Goal: Obtain resource: Download file/media

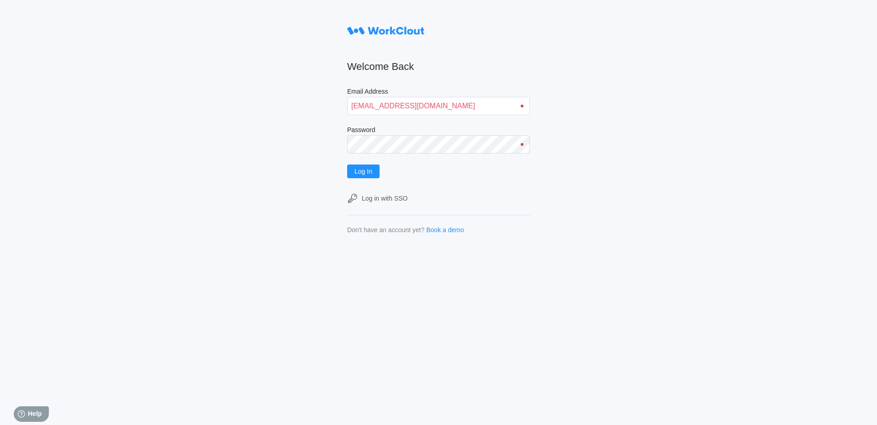
type input "[EMAIL_ADDRESS][DOMAIN_NAME]"
click at [368, 170] on span "Log In" at bounding box center [363, 171] width 18 height 6
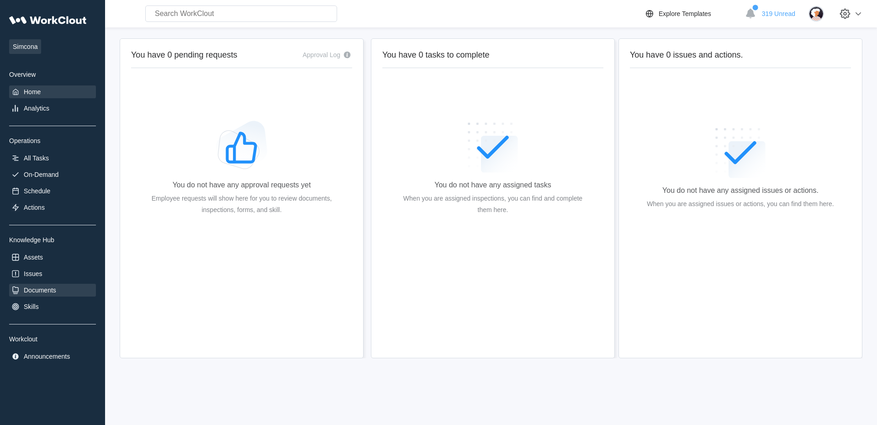
click at [40, 290] on div "Documents" at bounding box center [40, 289] width 32 height 7
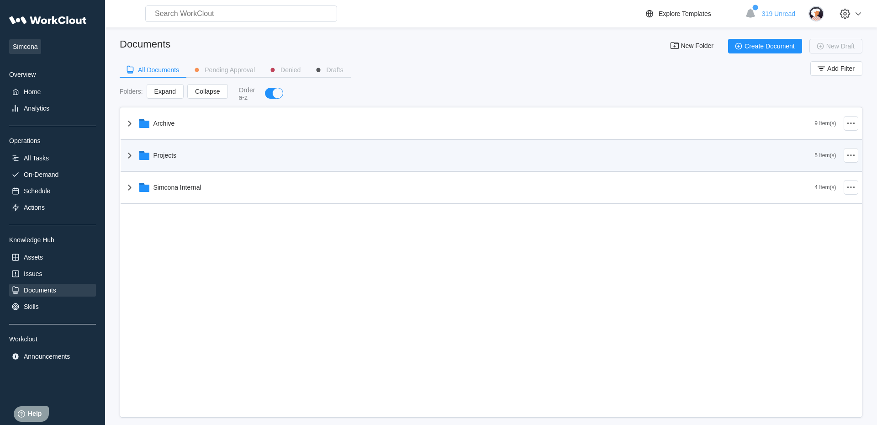
click at [137, 159] on div "Projects" at bounding box center [469, 155] width 691 height 24
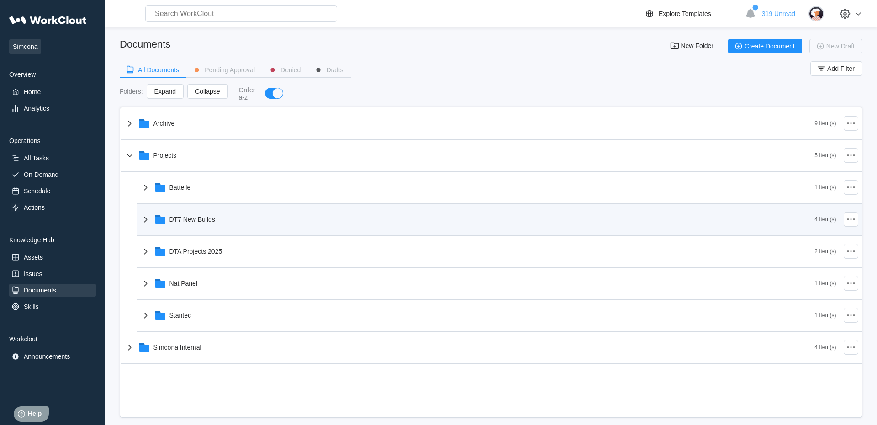
click at [197, 230] on div "DT7 New Builds" at bounding box center [477, 219] width 675 height 24
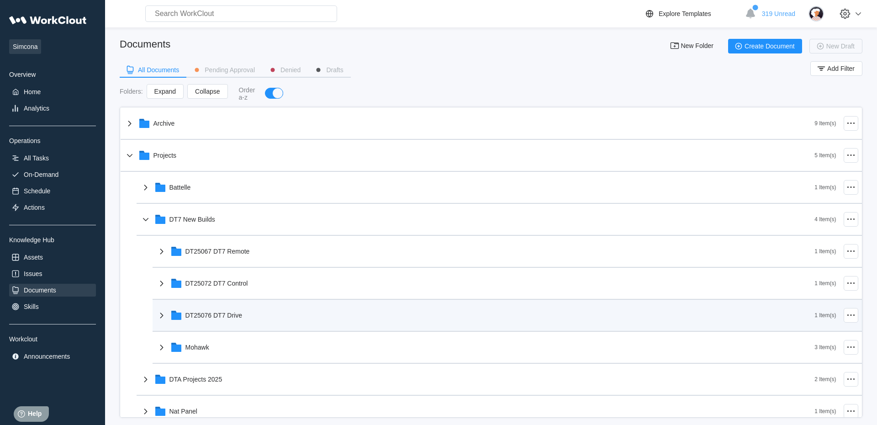
click at [217, 320] on div "DT25076 DT7 Drive" at bounding box center [485, 315] width 659 height 24
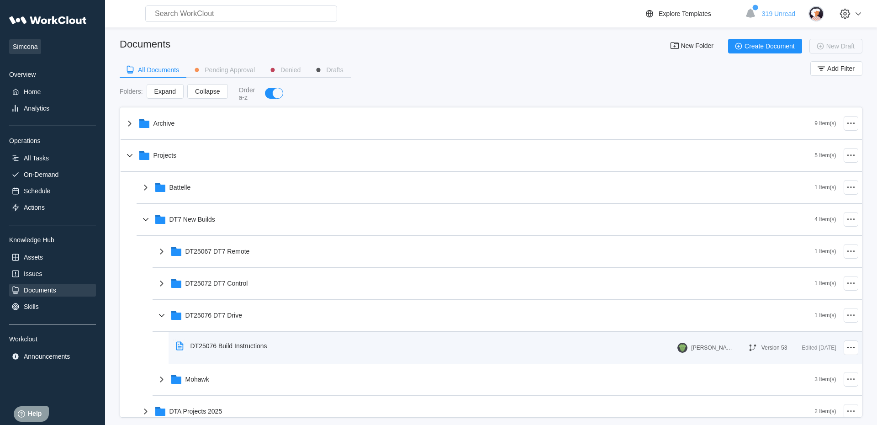
click at [235, 347] on div "DT25076 Build Instructions" at bounding box center [228, 345] width 77 height 7
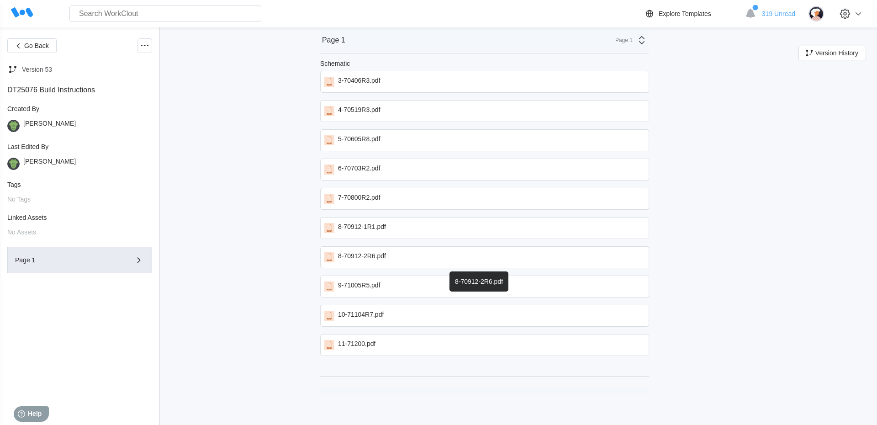
scroll to position [2333, 0]
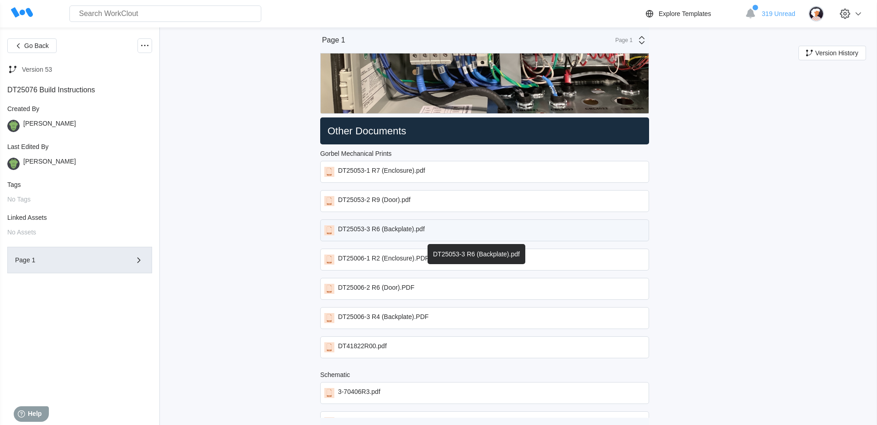
click at [387, 233] on div "DT25053-3 R6 (Backplate).pdf" at bounding box center [381, 230] width 87 height 10
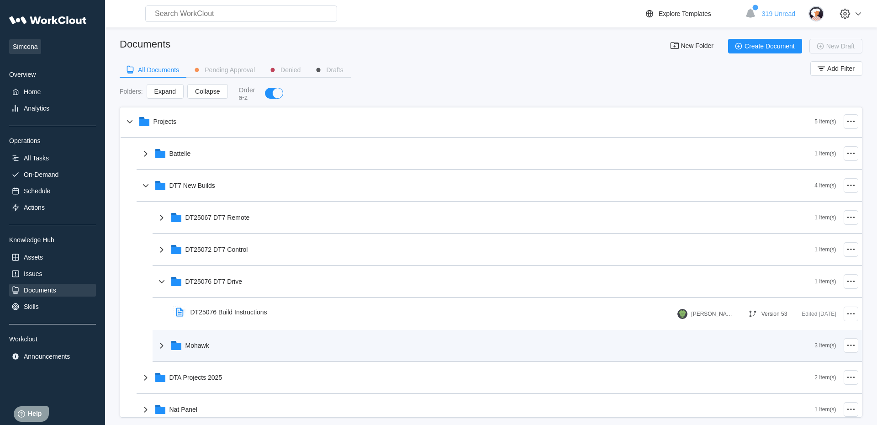
scroll to position [52, 0]
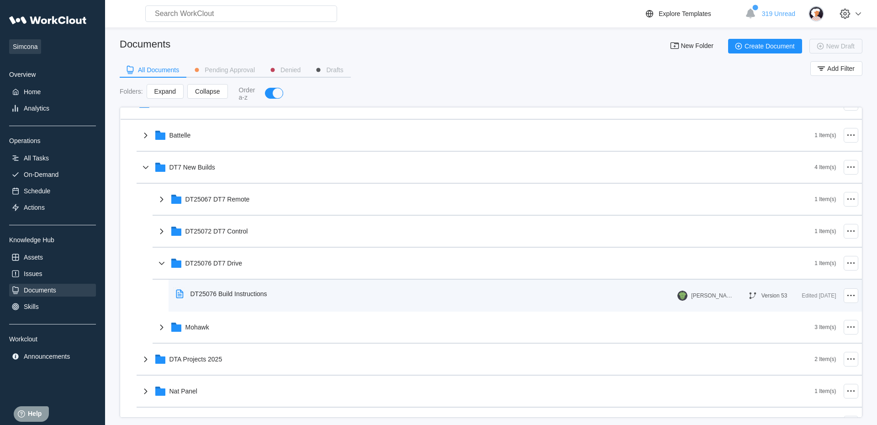
click at [222, 295] on div "DT25076 Build Instructions" at bounding box center [228, 293] width 77 height 7
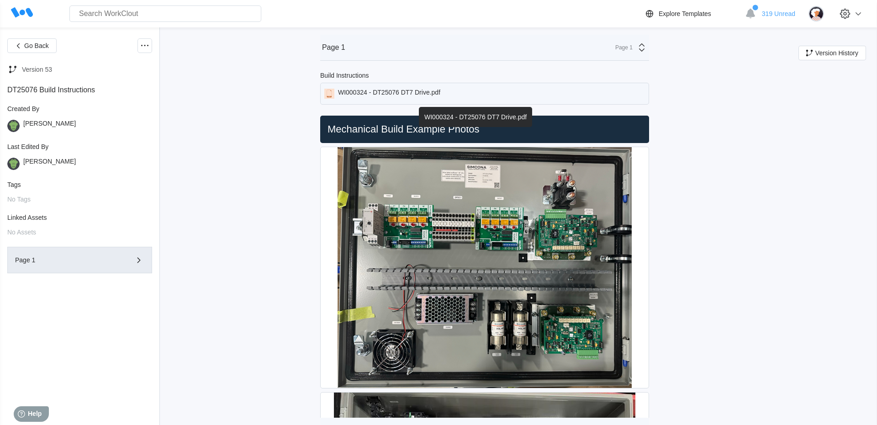
click at [396, 92] on div "WI000324 - DT25076 DT7 Drive.pdf" at bounding box center [389, 94] width 102 height 10
